Goal: Information Seeking & Learning: Learn about a topic

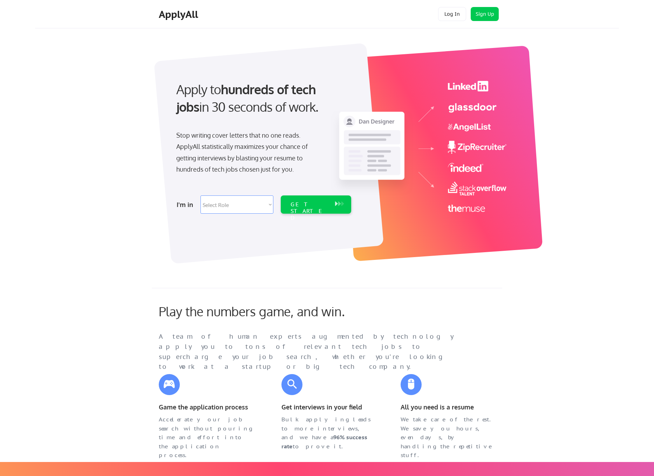
click at [239, 199] on select "Select Role Software Engineering Product Management Customer Success Sales UI/U…" at bounding box center [237, 205] width 73 height 18
select select ""design""
click at [201, 196] on select "Select Role Software Engineering Product Management Customer Success Sales UI/U…" at bounding box center [237, 205] width 73 height 18
select select ""design""
click at [336, 201] on button at bounding box center [336, 204] width 7 height 8
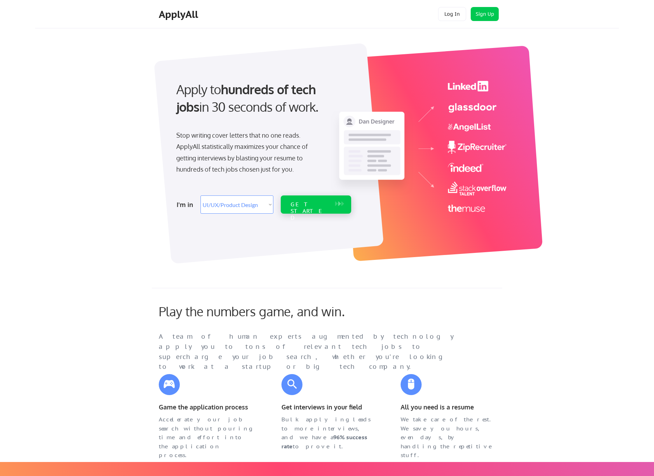
click at [339, 201] on button at bounding box center [342, 204] width 7 height 8
select select ""design""
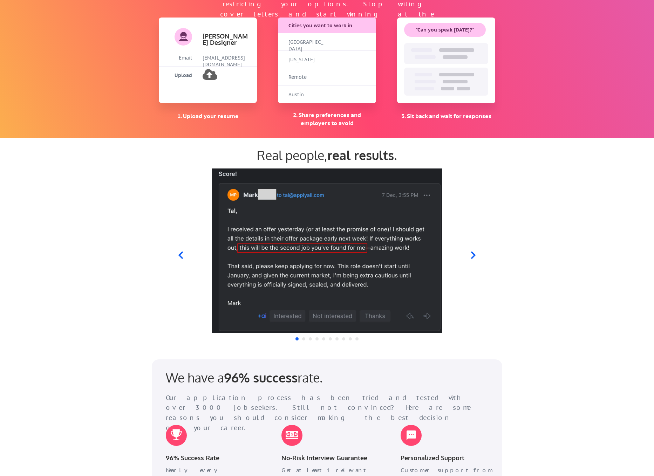
scroll to position [539, 0]
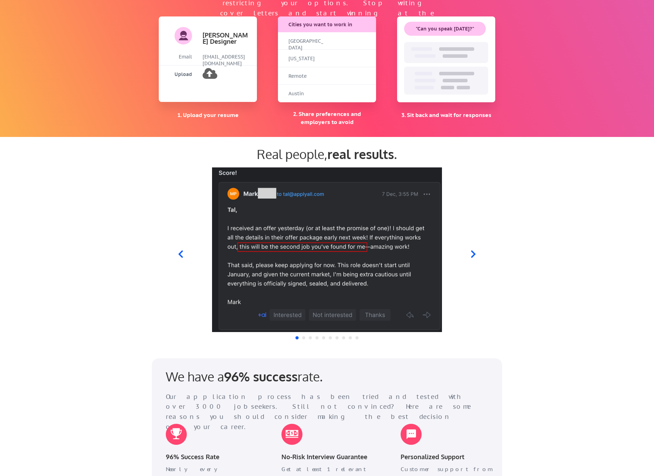
click at [475, 253] on icon at bounding box center [473, 254] width 5 height 7
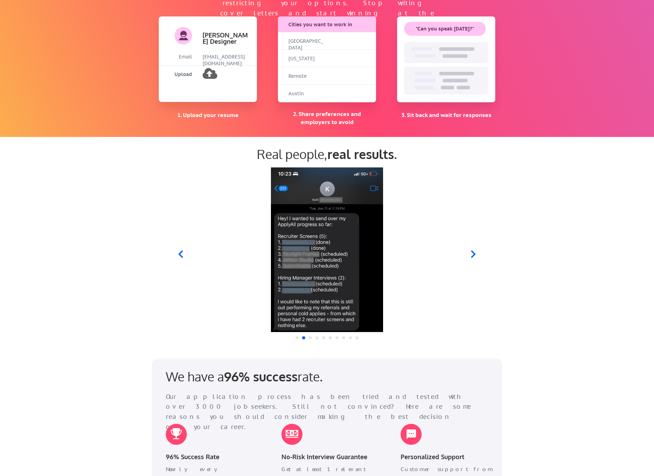
click at [475, 253] on icon at bounding box center [473, 254] width 5 height 7
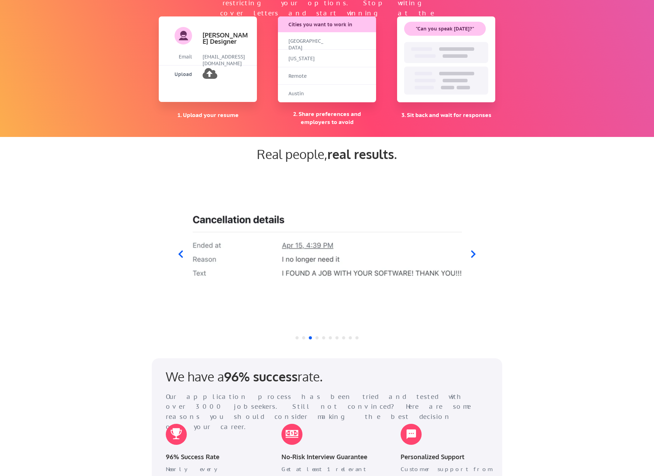
click at [475, 253] on icon at bounding box center [473, 254] width 5 height 7
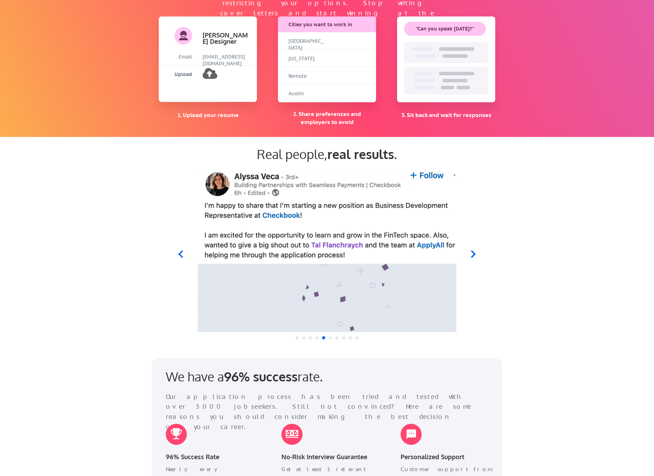
click at [475, 253] on icon at bounding box center [473, 254] width 5 height 7
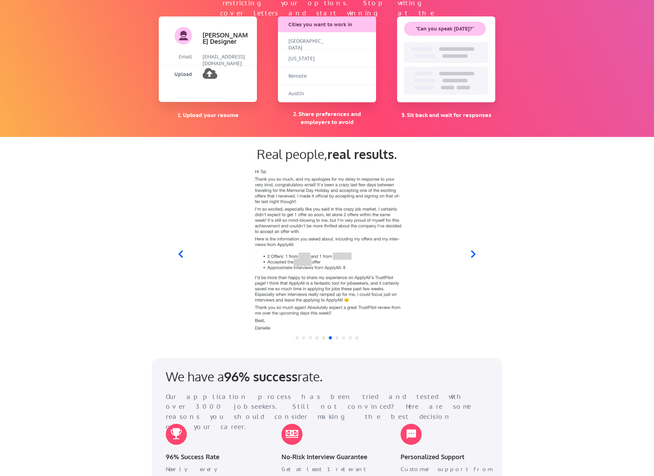
click at [475, 253] on icon at bounding box center [473, 254] width 5 height 7
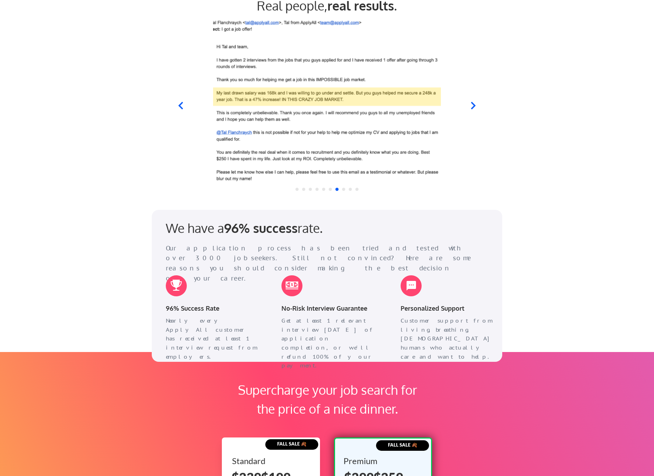
scroll to position [801, 0]
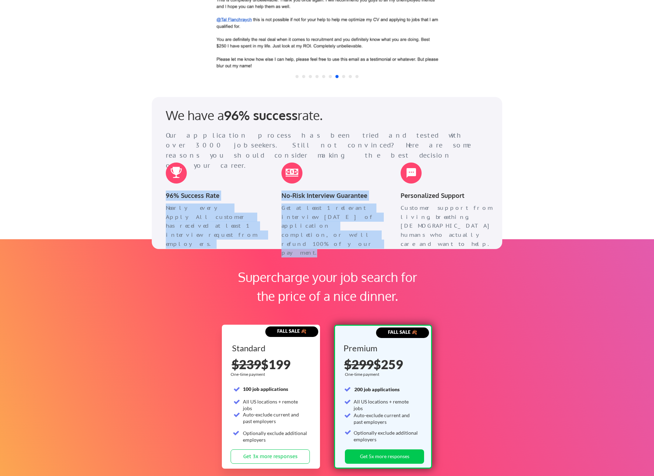
drag, startPoint x: 164, startPoint y: 196, endPoint x: 413, endPoint y: 243, distance: 253.3
click at [413, 243] on div "We have a 96% success rate. Our application process has been tried and tested w…" at bounding box center [327, 173] width 351 height 152
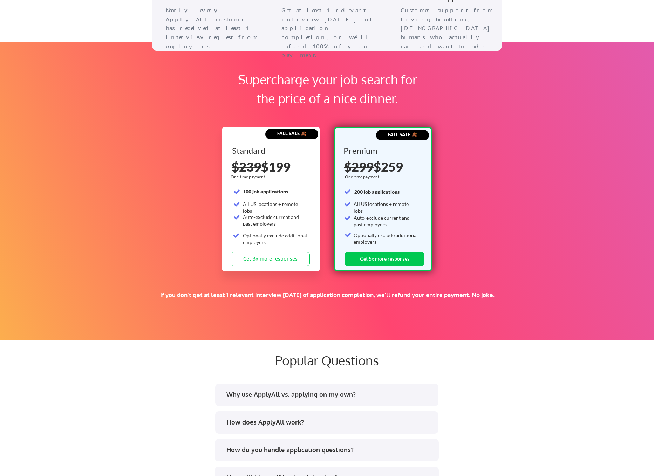
scroll to position [837, 0]
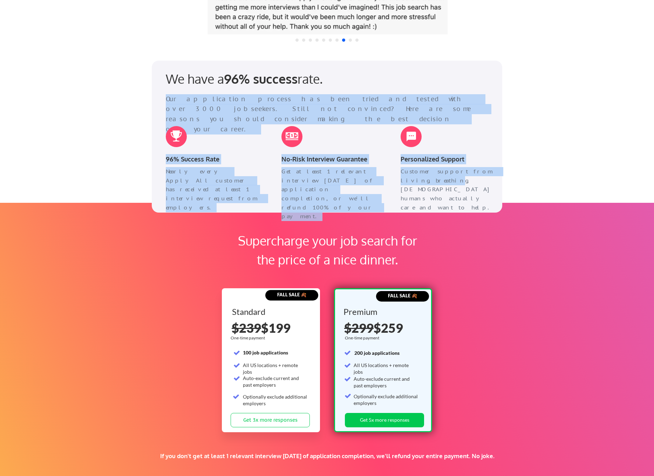
drag, startPoint x: 163, startPoint y: 95, endPoint x: 425, endPoint y: 180, distance: 275.4
click at [425, 180] on div "We have a 96% success rate. Our application process has been tried and tested w…" at bounding box center [327, 137] width 351 height 152
click at [425, 180] on div "Customer support from living, breathing, US-based humans who actually care and …" at bounding box center [448, 189] width 95 height 45
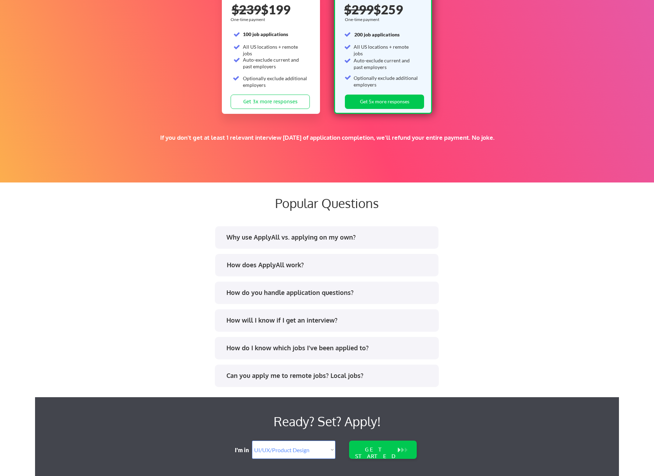
scroll to position [1277, 0]
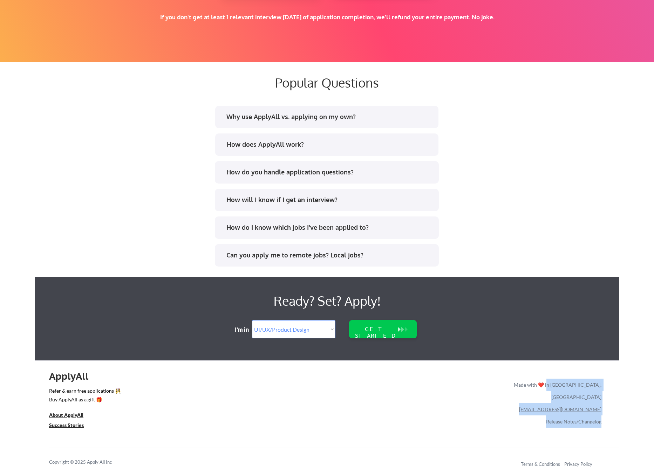
drag, startPoint x: 564, startPoint y: 385, endPoint x: 621, endPoint y: 382, distance: 56.9
click at [69, 416] on u "About ApplyAll" at bounding box center [66, 415] width 34 height 6
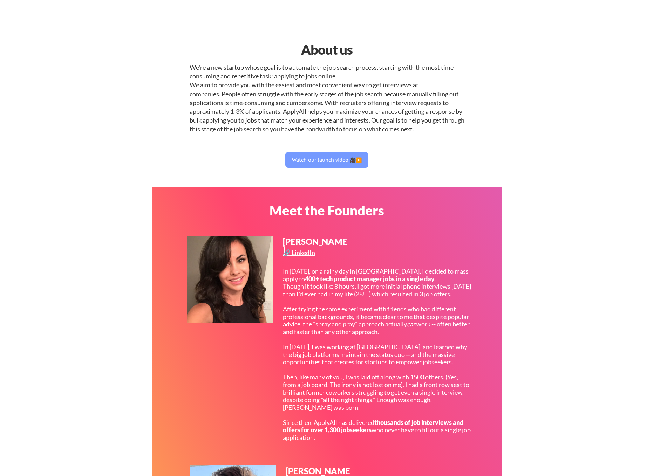
select select ""design""
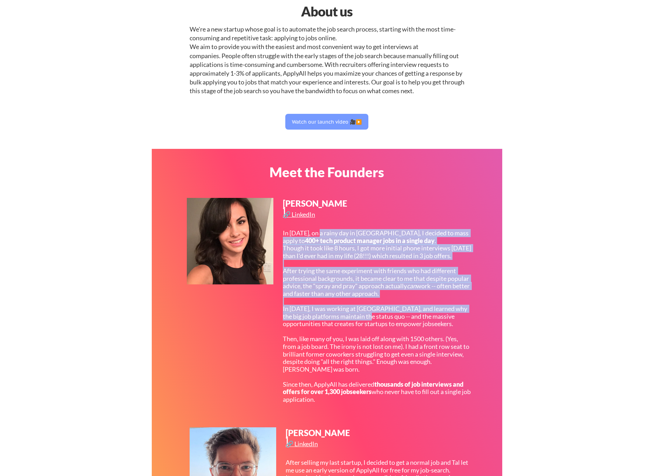
drag, startPoint x: 320, startPoint y: 231, endPoint x: 378, endPoint y: 331, distance: 115.8
click at [378, 331] on div "In [DATE], on a rainy day in [GEOGRAPHIC_DATA], I decided to mass apply to 400+…" at bounding box center [377, 317] width 188 height 174
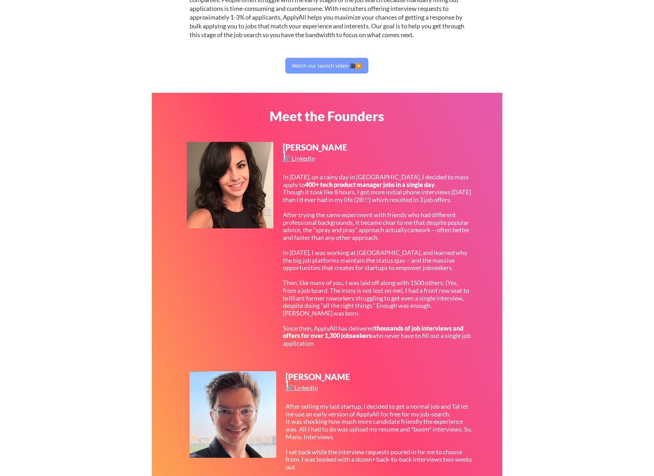
scroll to position [94, 0]
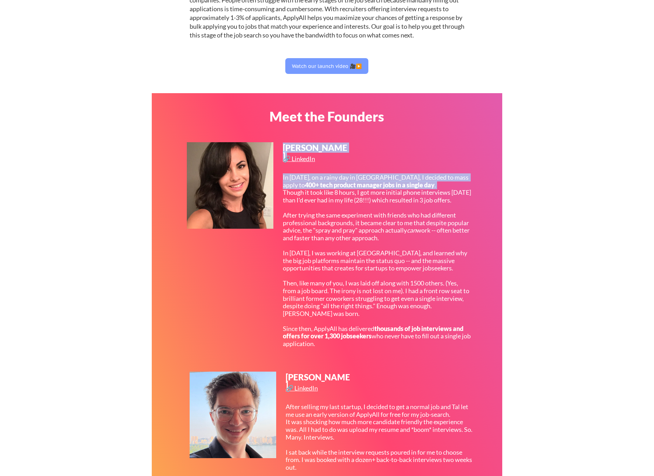
drag, startPoint x: 284, startPoint y: 200, endPoint x: 352, endPoint y: 360, distance: 173.9
click at [352, 360] on div "[PERSON_NAME] 🔗 LinkedIn In [DATE], on a rainy day in [GEOGRAPHIC_DATA], I deci…" at bounding box center [330, 251] width 286 height 219
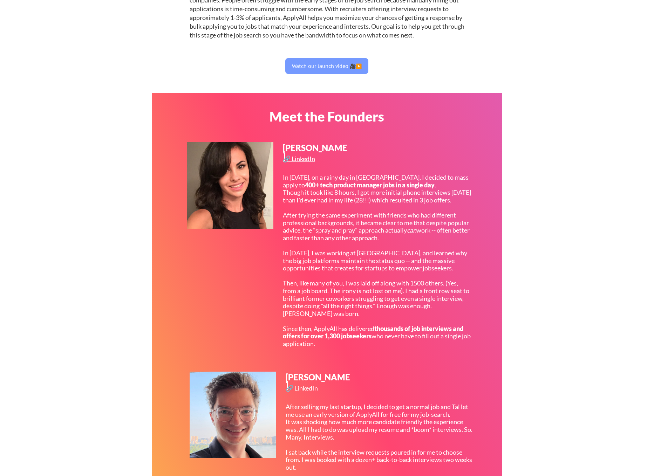
click at [352, 348] on div "In [DATE], on a rainy day in [GEOGRAPHIC_DATA], I decided to mass apply to 400+…" at bounding box center [377, 261] width 188 height 174
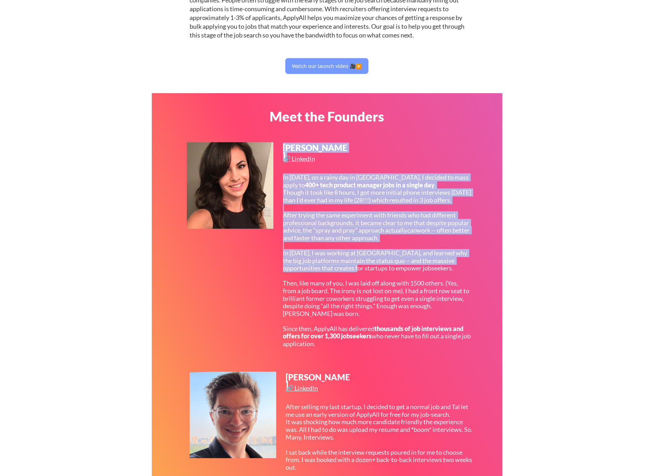
drag, startPoint x: 357, startPoint y: 357, endPoint x: 354, endPoint y: 275, distance: 81.7
click at [354, 275] on div "[PERSON_NAME] 🔗 LinkedIn In [DATE], on a rainy day in [GEOGRAPHIC_DATA], I deci…" at bounding box center [330, 251] width 286 height 219
click at [362, 239] on div "In [DATE], on a rainy day in [GEOGRAPHIC_DATA], I decided to mass apply to 400+…" at bounding box center [377, 261] width 188 height 174
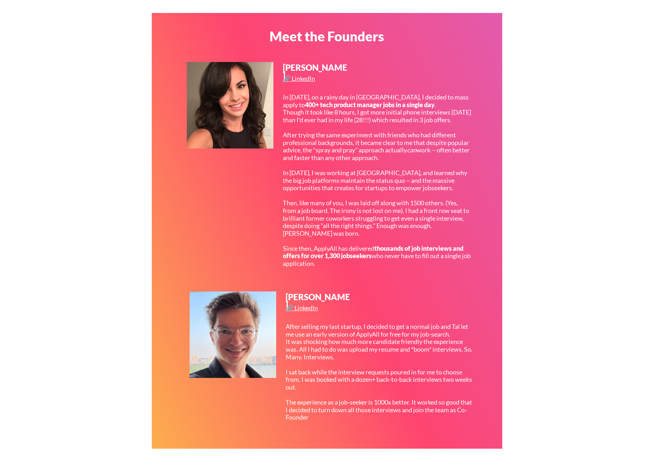
scroll to position [211, 0]
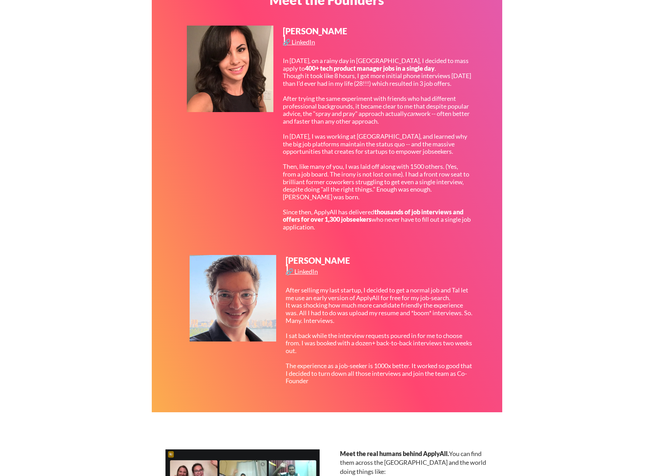
drag, startPoint x: 285, startPoint y: 311, endPoint x: 337, endPoint y: 336, distance: 57.1
click at [337, 336] on div "After selling my last startup, I decided to get a normal job and Tal let me use…" at bounding box center [380, 336] width 188 height 99
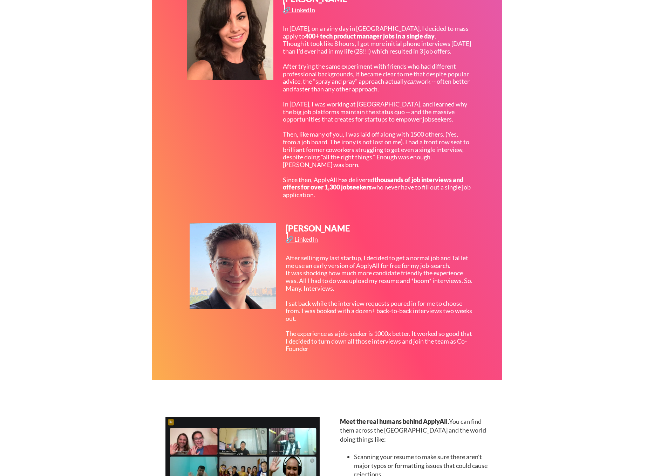
scroll to position [243, 0]
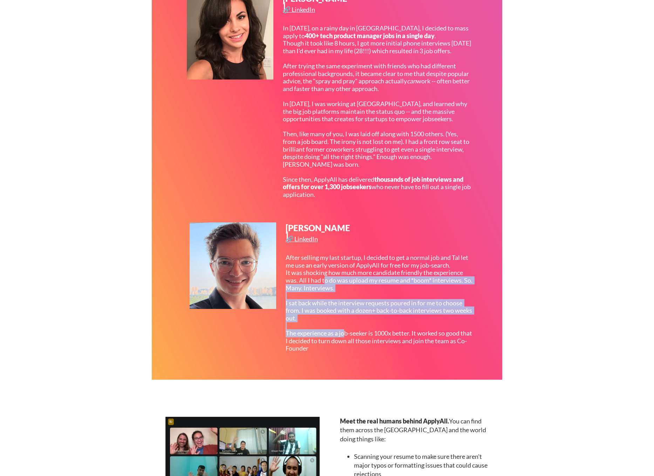
drag, startPoint x: 326, startPoint y: 288, endPoint x: 346, endPoint y: 343, distance: 59.0
click at [346, 343] on div "After selling my last startup, I decided to get a normal job and Tal let me use…" at bounding box center [380, 303] width 188 height 99
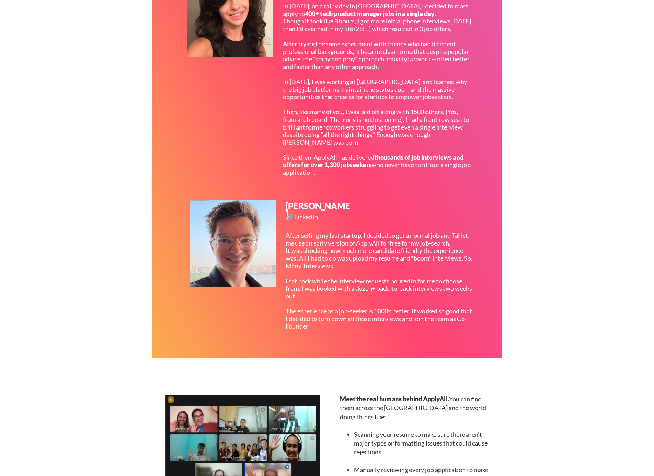
scroll to position [269, 0]
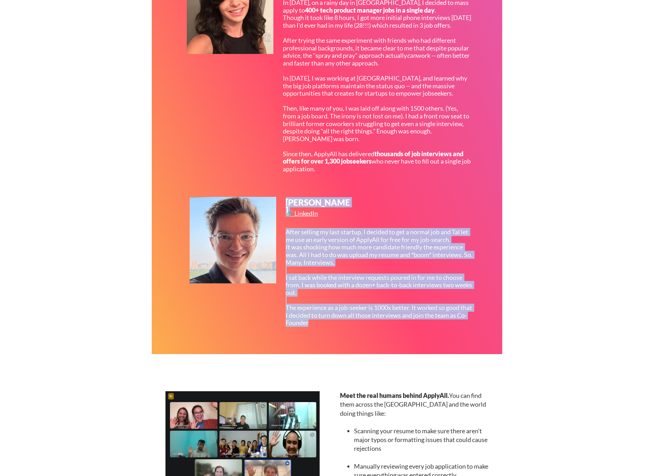
drag, startPoint x: 283, startPoint y: 313, endPoint x: 312, endPoint y: 340, distance: 40.4
click at [312, 340] on div "[PERSON_NAME] 🔗 LinkedIn After selling my last startup, I decided to get a norm…" at bounding box center [333, 269] width 286 height 145
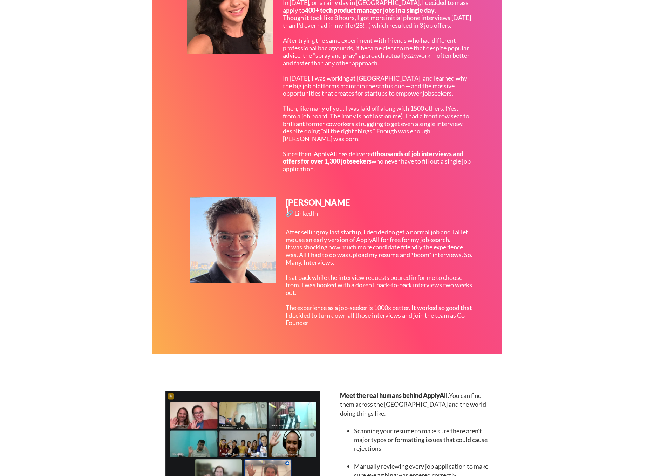
click at [311, 342] on div "Meet the Founders [PERSON_NAME] 🔗 LinkedIn In [DATE], on a rainy day in [GEOGRA…" at bounding box center [327, 136] width 351 height 436
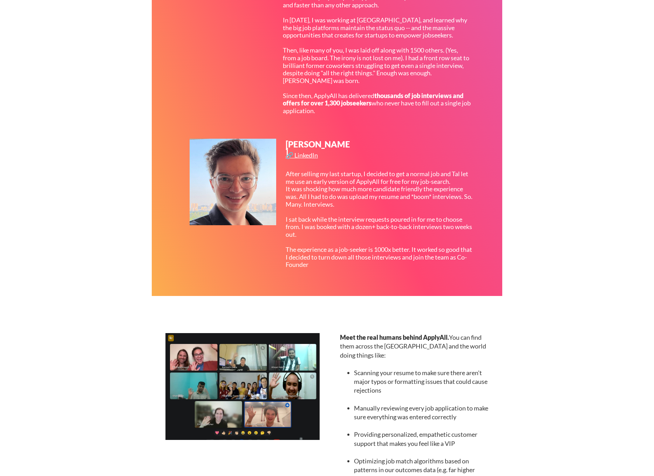
scroll to position [443, 0]
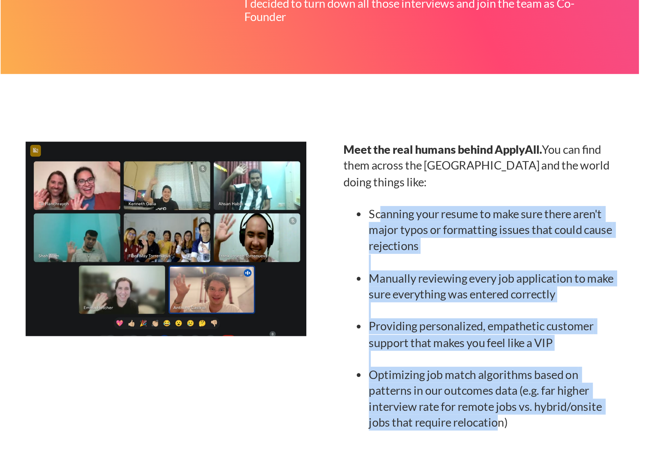
drag, startPoint x: 363, startPoint y: 245, endPoint x: 426, endPoint y: 362, distance: 133.7
click at [426, 362] on ul "Scanning your resume to make sure there aren't major typos or formatting issues…" at bounding box center [415, 310] width 150 height 133
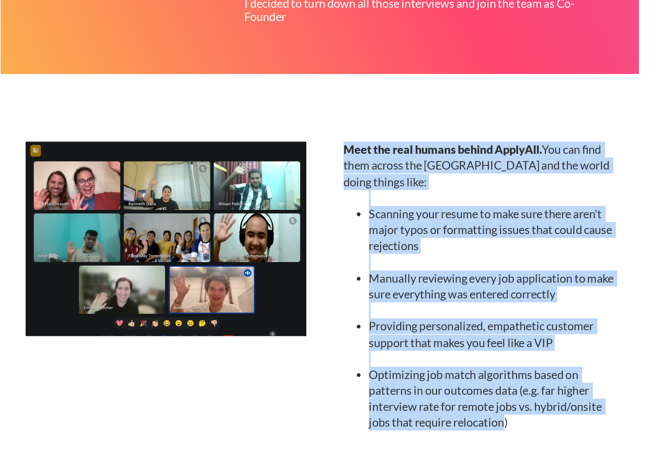
drag, startPoint x: 401, startPoint y: 313, endPoint x: 342, endPoint y: 223, distance: 107.7
click at [342, 223] on div "Meet the real humans behind ApplyAll. You can find them across the [GEOGRAPHIC_…" at bounding box center [415, 296] width 150 height 159
click at [342, 223] on strong "Meet the real humans behind ApplyAll." at bounding box center [394, 222] width 109 height 8
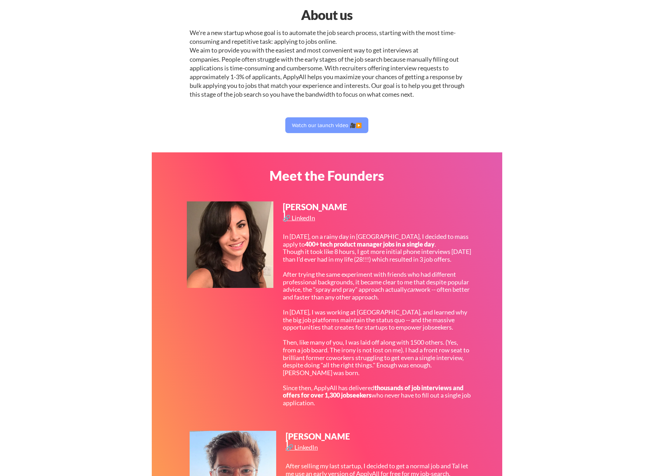
scroll to position [0, 0]
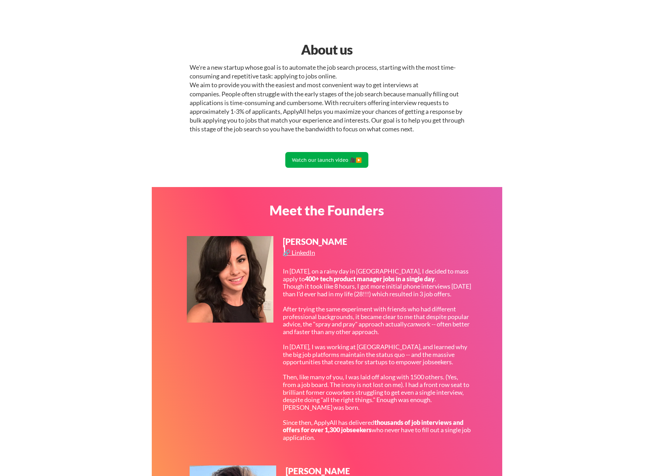
click at [351, 162] on button "Watch our launch video 🎥▶️" at bounding box center [326, 160] width 83 height 16
